Goal: Task Accomplishment & Management: Use online tool/utility

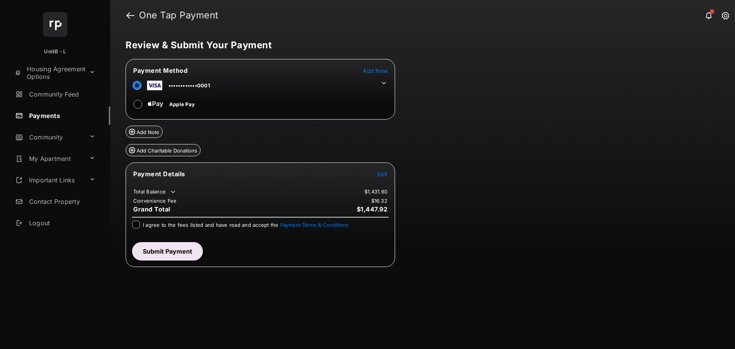
click at [141, 150] on button "Add Charitable Donations" at bounding box center [163, 150] width 75 height 12
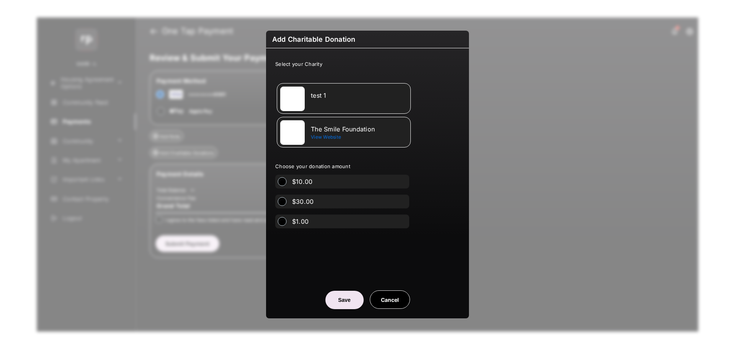
click at [294, 101] on img at bounding box center [292, 98] width 24 height 24
click at [339, 301] on button "Save" at bounding box center [344, 299] width 38 height 18
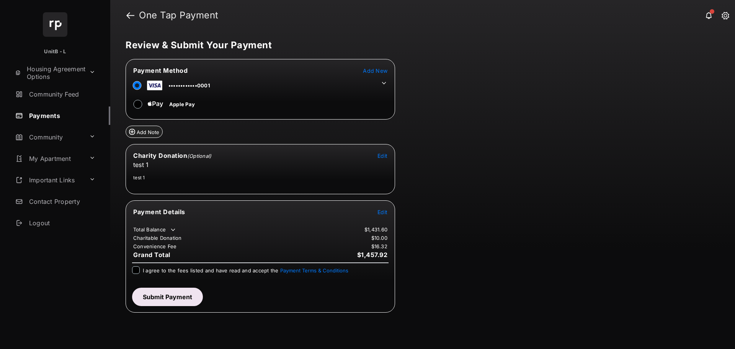
click at [383, 212] on span "Edit" at bounding box center [382, 212] width 10 height 7
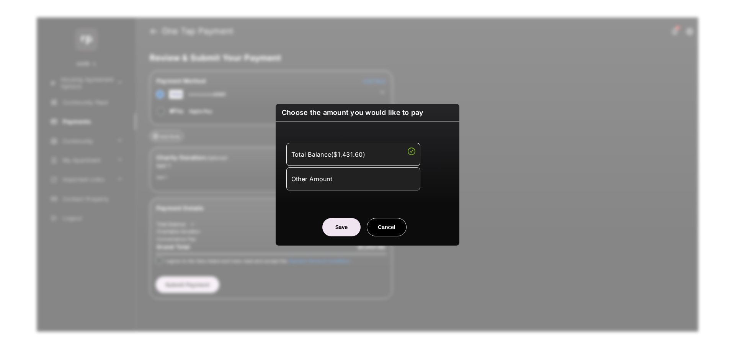
click at [346, 184] on div "Other Amount" at bounding box center [353, 178] width 124 height 13
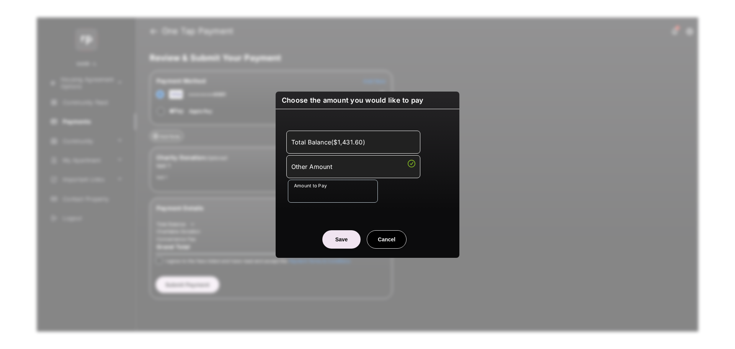
click at [330, 204] on div "Total Balance ( $1,431.60 ) Other Amount Amount to Pay" at bounding box center [367, 166] width 174 height 96
click at [332, 197] on input "Amount to Pay" at bounding box center [333, 190] width 90 height 23
type input "***"
click at [399, 194] on div "Amount to Pay ***" at bounding box center [369, 190] width 162 height 23
click at [338, 243] on button "Save" at bounding box center [341, 239] width 38 height 18
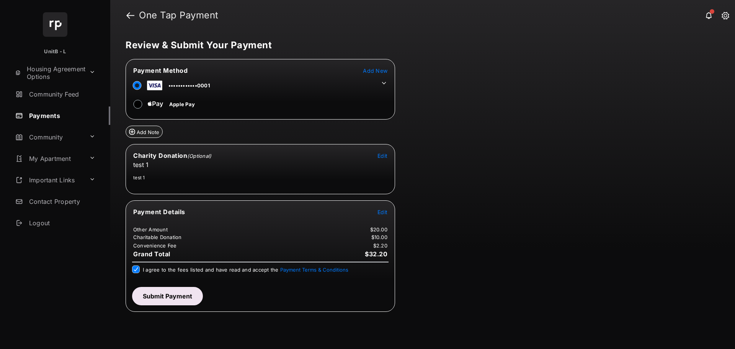
click at [155, 298] on button "Submit Payment" at bounding box center [167, 296] width 71 height 18
